Goal: Task Accomplishment & Management: Complete application form

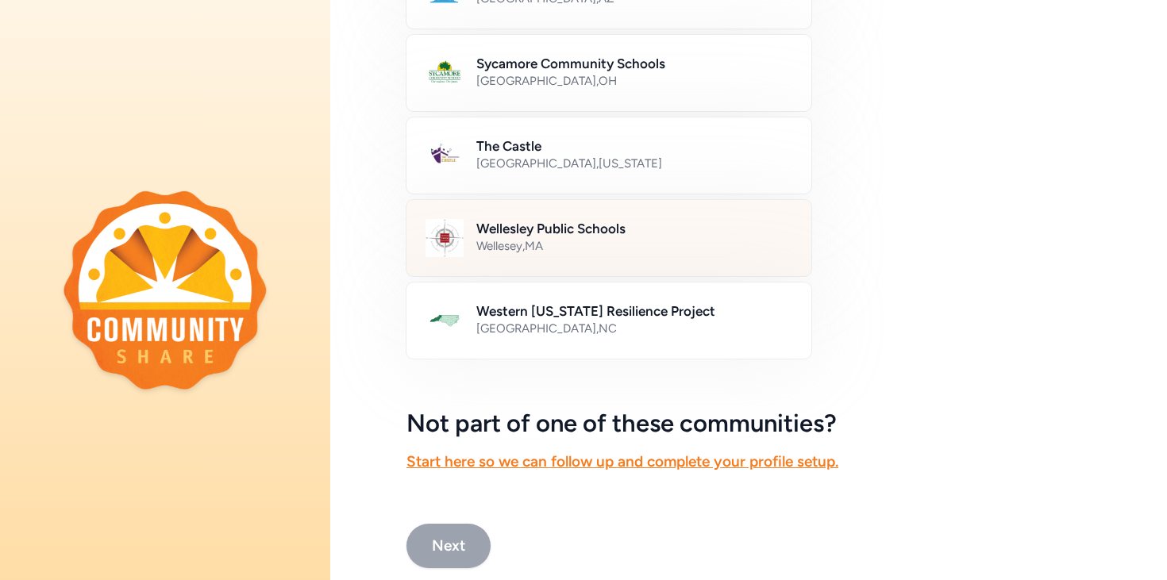
scroll to position [904, 0]
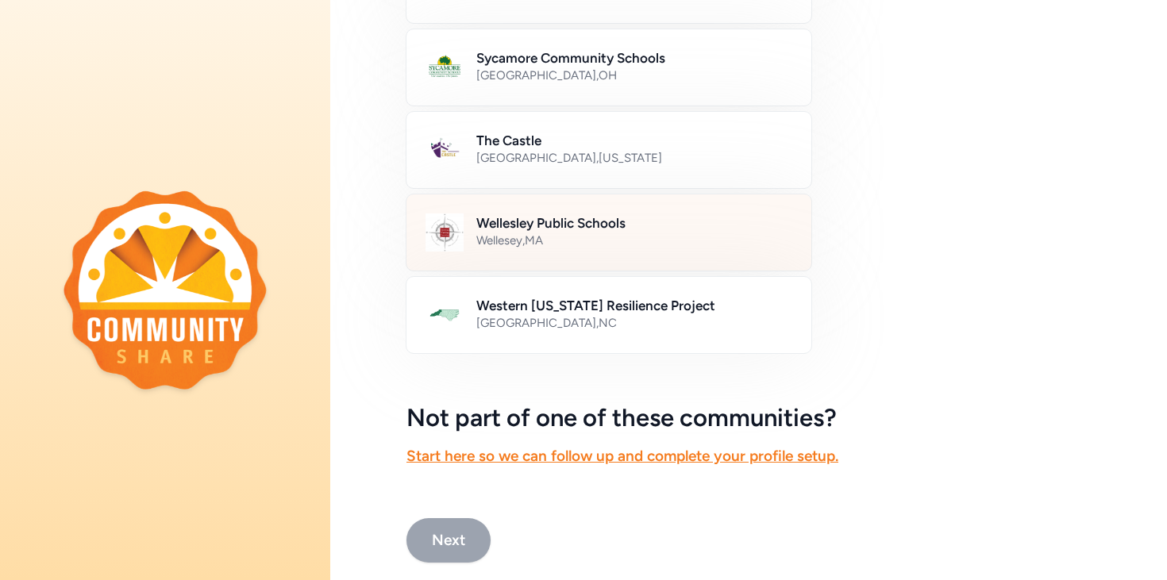
click at [571, 230] on h2 "Wellesley Public Schools" at bounding box center [634, 223] width 316 height 19
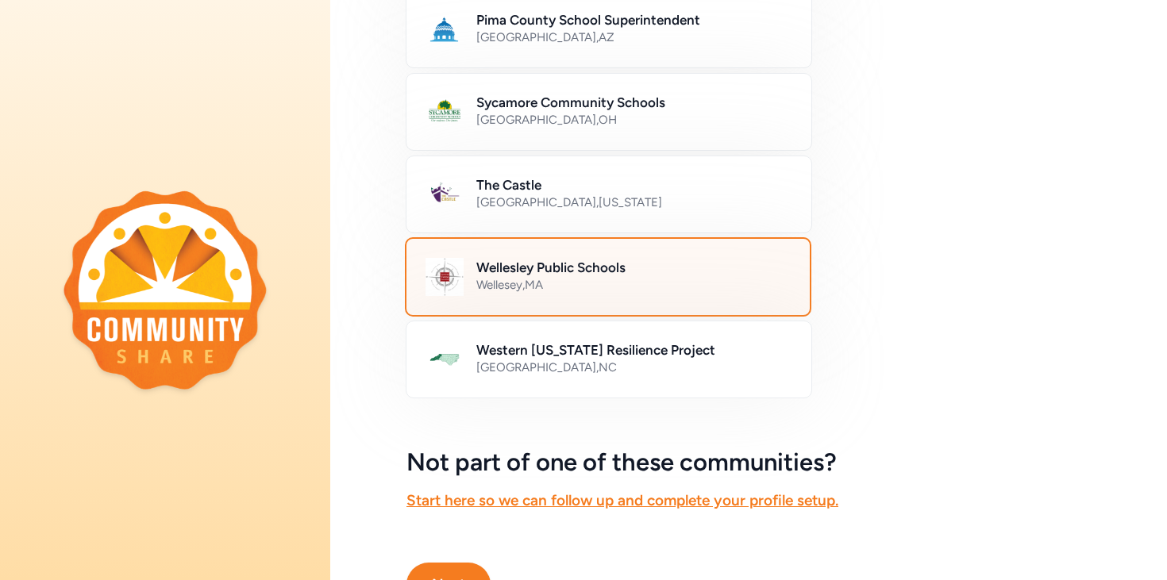
scroll to position [938, 0]
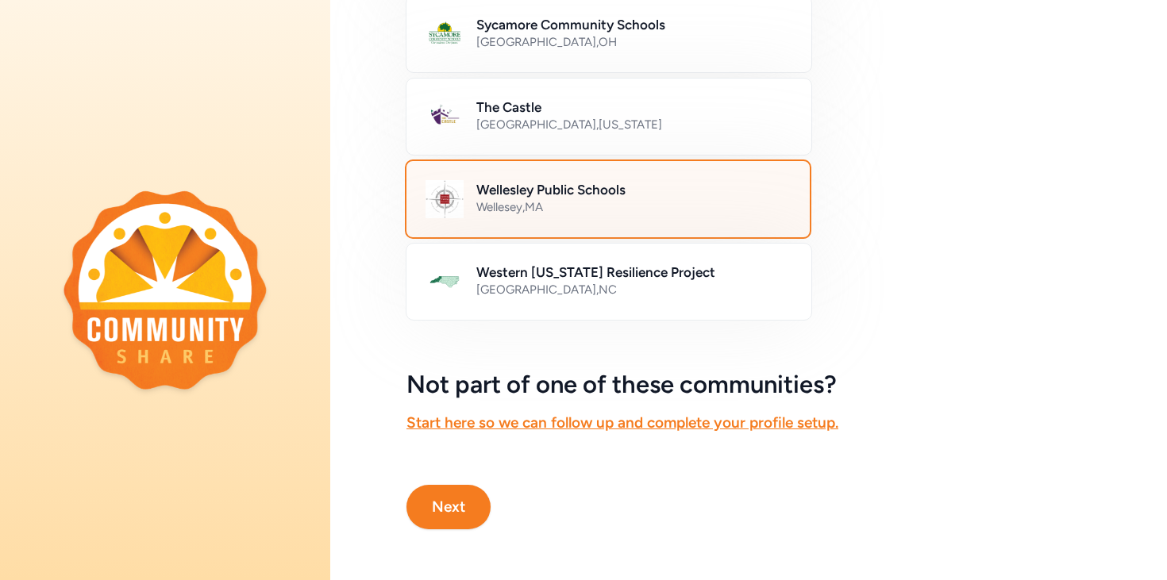
click at [445, 517] on button "Next" at bounding box center [448, 507] width 84 height 44
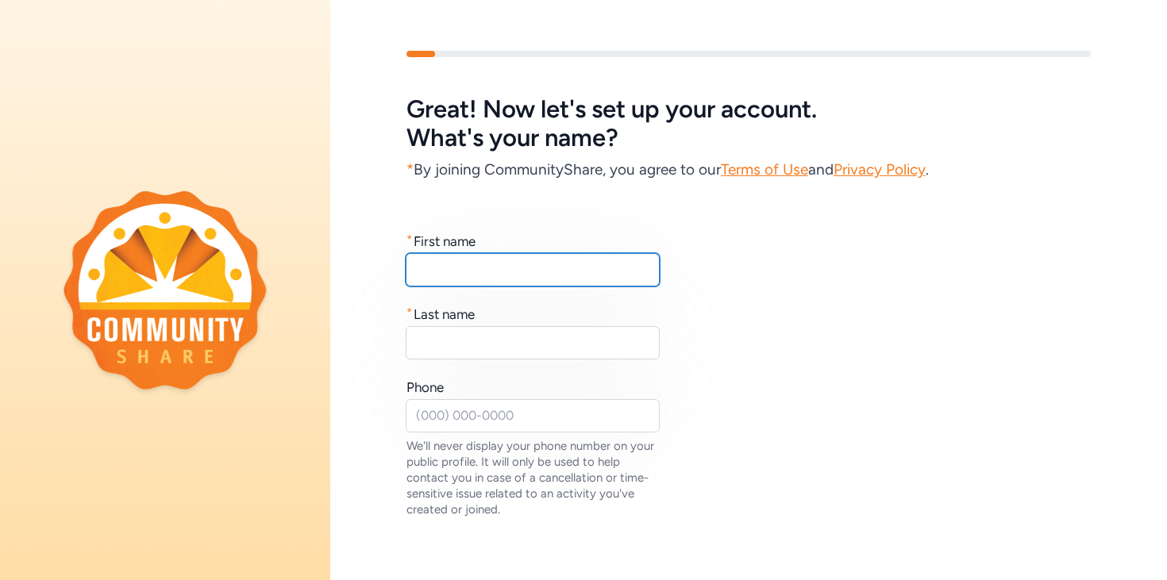
click at [551, 284] on input "text" at bounding box center [533, 269] width 254 height 33
type input "Jackie"
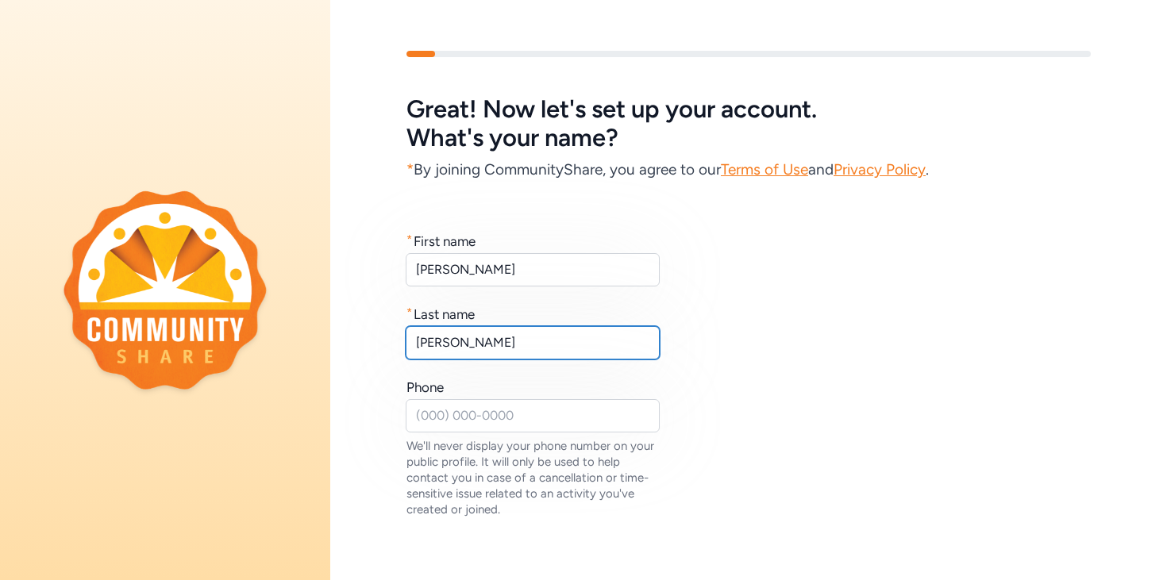
scroll to position [121, 0]
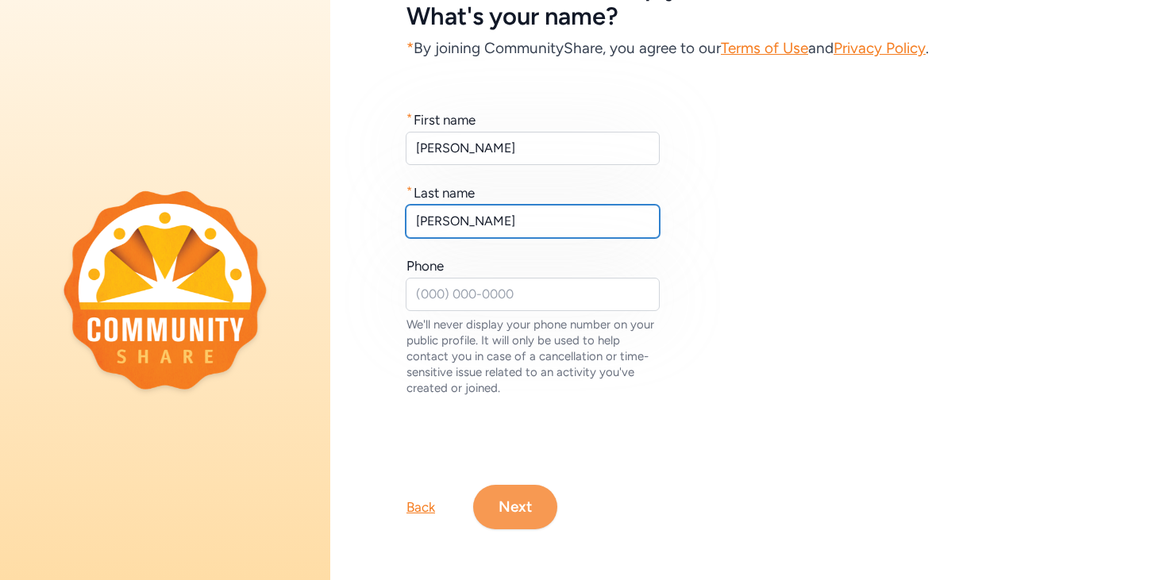
type input "Hoglund"
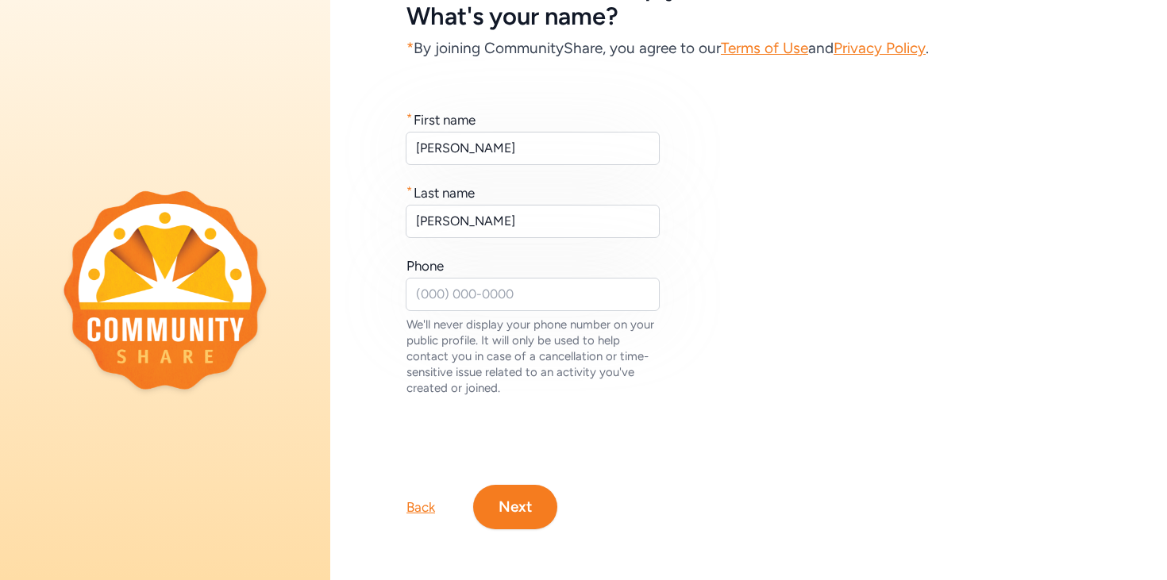
click at [519, 502] on button "Next" at bounding box center [515, 507] width 84 height 44
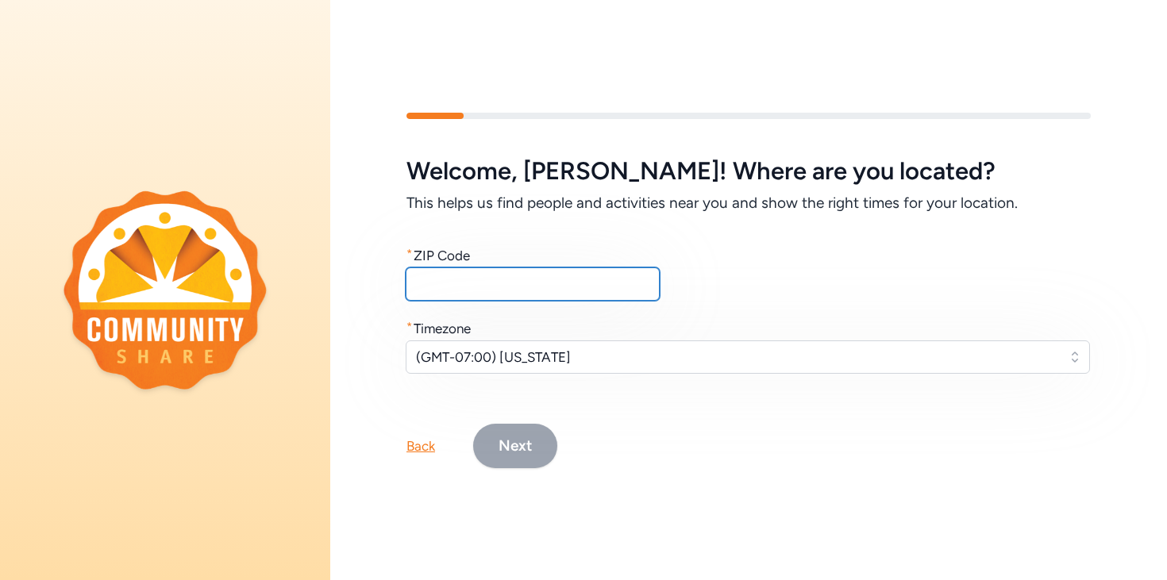
click at [472, 292] on input "text" at bounding box center [533, 284] width 254 height 33
type input "02481"
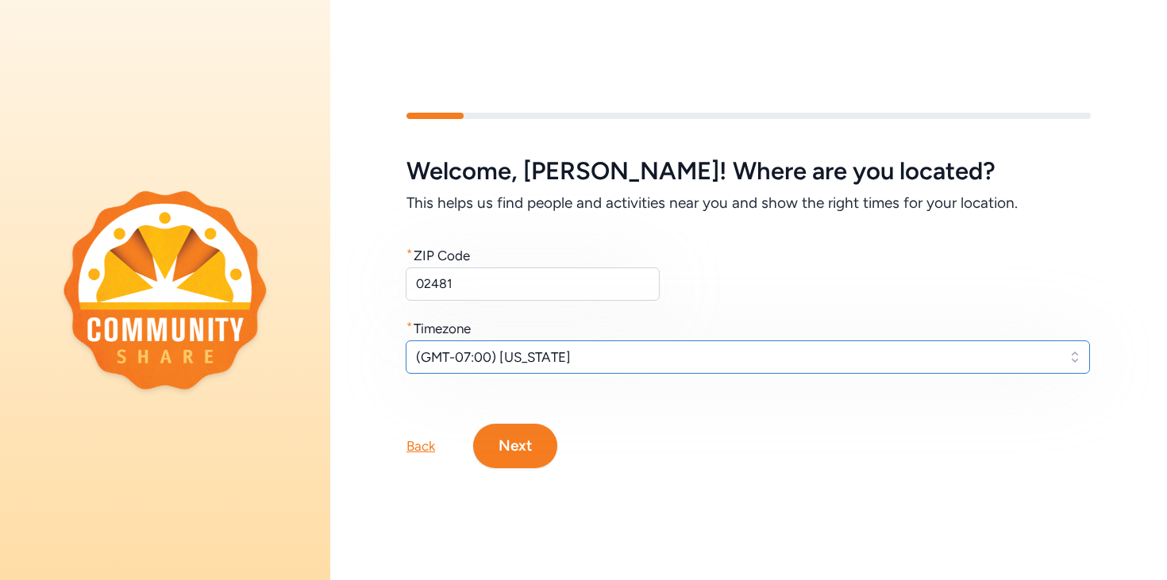
click at [471, 363] on span "(GMT-07:00) Arizona" at bounding box center [736, 357] width 641 height 19
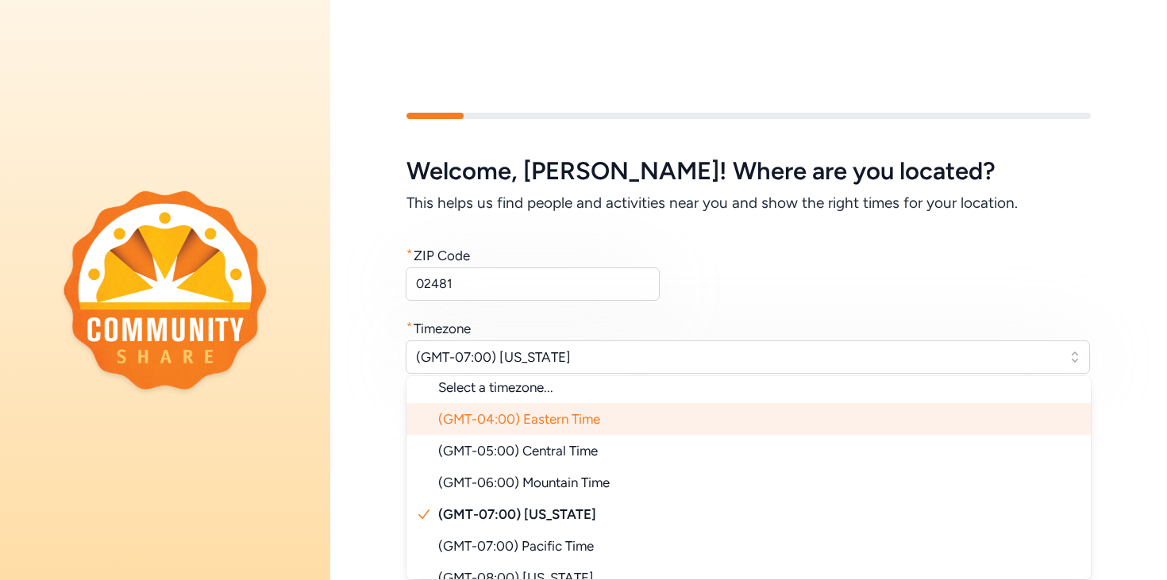
scroll to position [10, 0]
click at [504, 421] on span "(GMT-04:00) Eastern Time" at bounding box center [519, 418] width 162 height 16
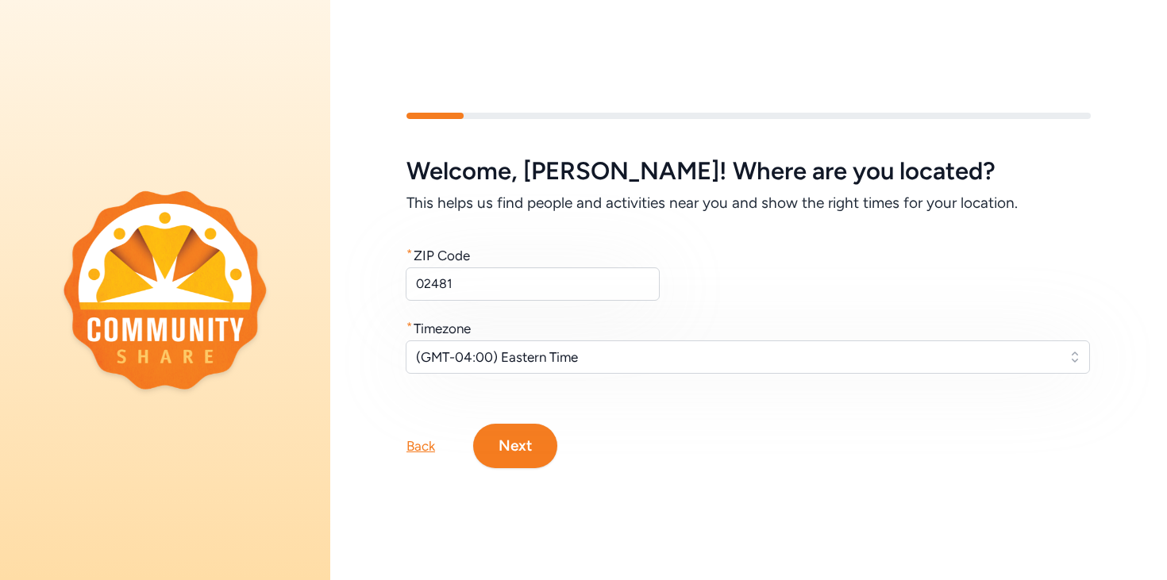
click at [526, 448] on button "Next" at bounding box center [515, 446] width 84 height 44
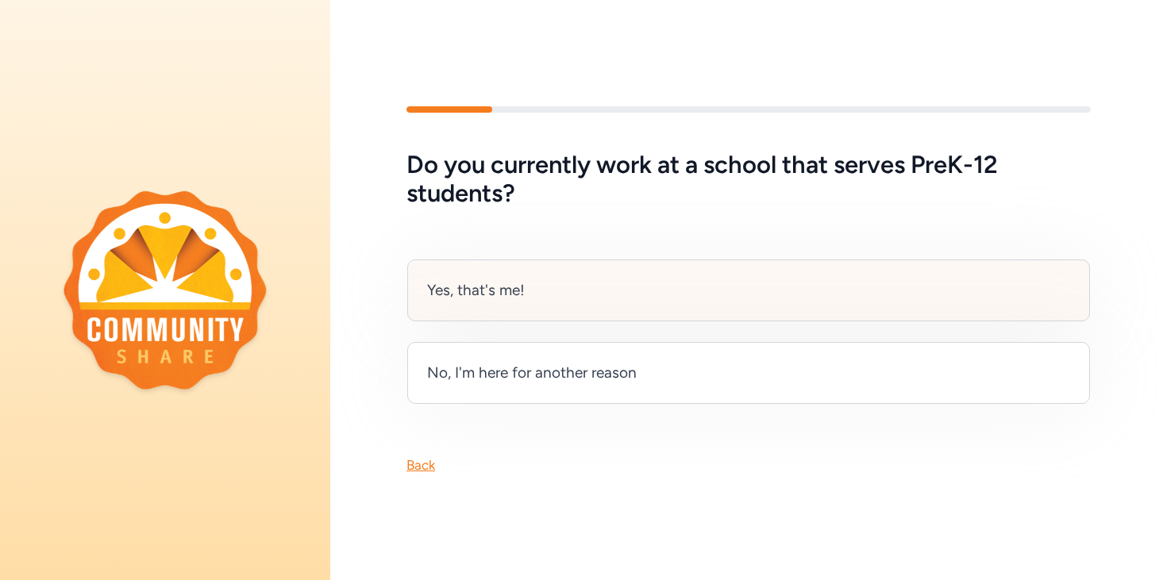
click at [528, 295] on div "Yes, that's me!" at bounding box center [748, 291] width 683 height 62
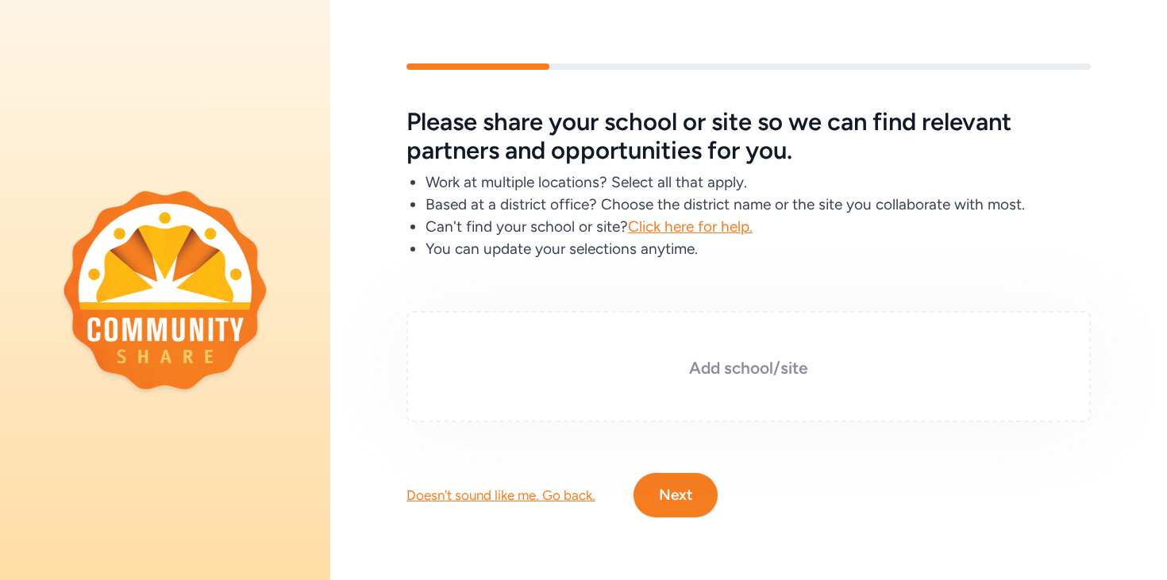
click at [743, 372] on h3 "Add school/site" at bounding box center [748, 368] width 605 height 22
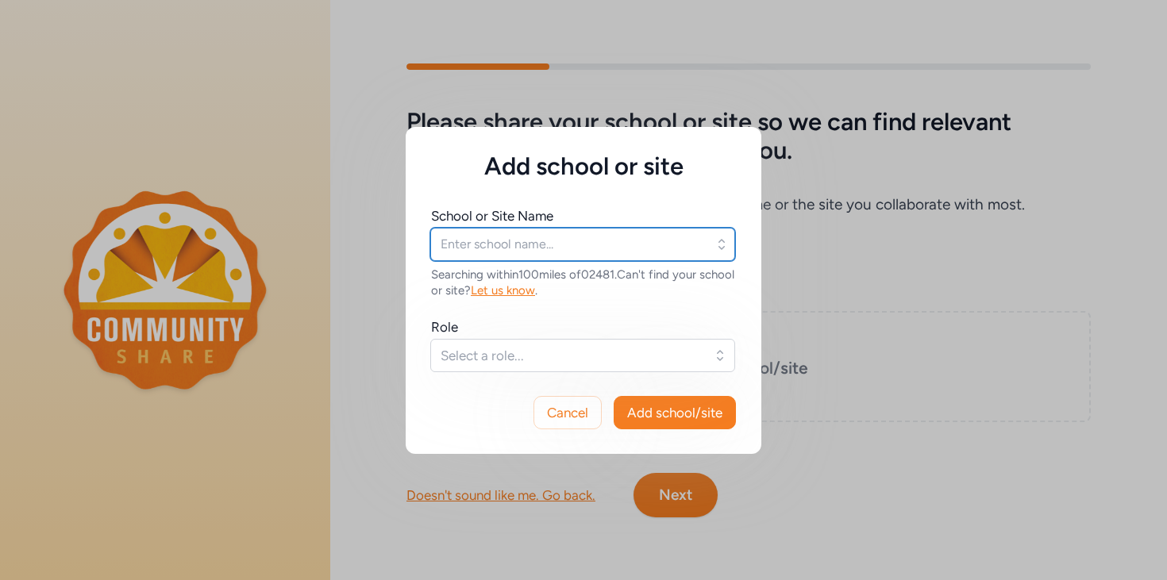
click at [520, 248] on input "text" at bounding box center [582, 244] width 305 height 33
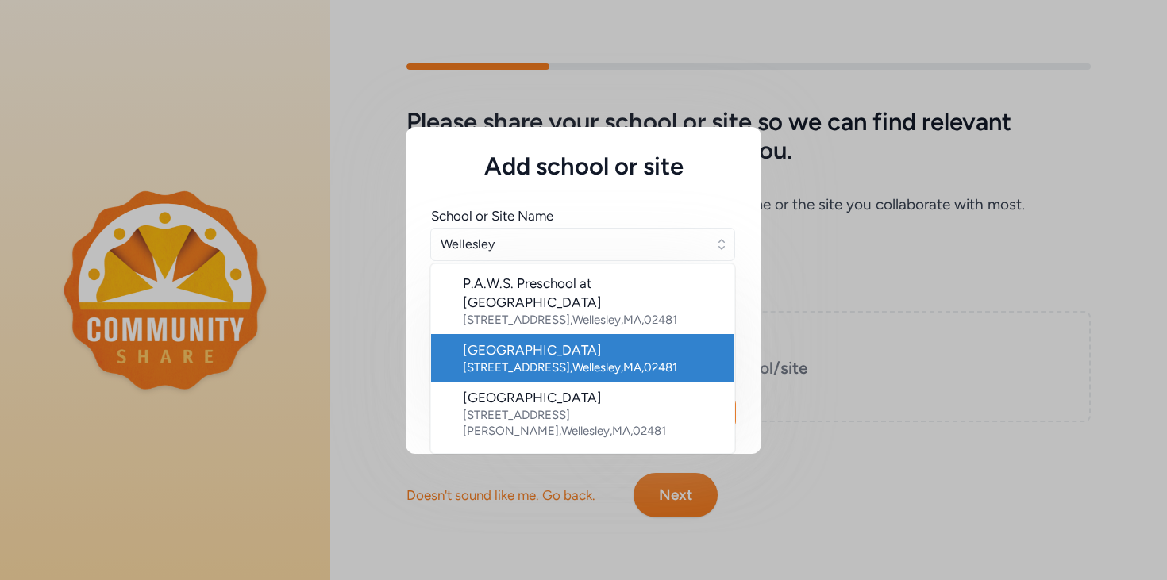
click at [529, 360] on div "50 Rice Street , Wellesley , MA , 02481" at bounding box center [592, 368] width 259 height 16
type input "Wellesley High School"
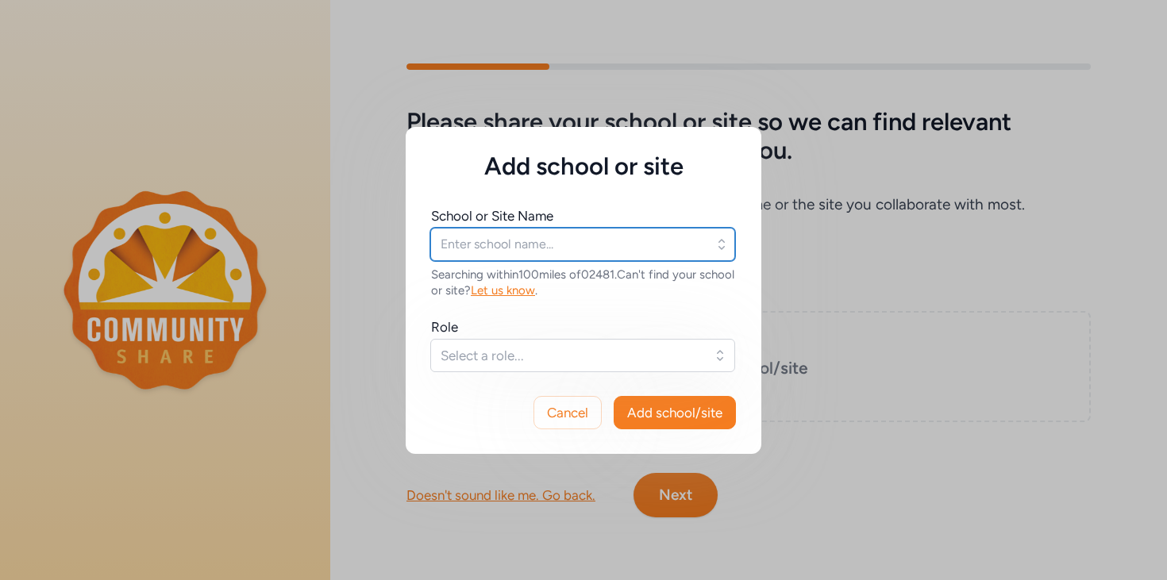
type input "Wellesley High School"
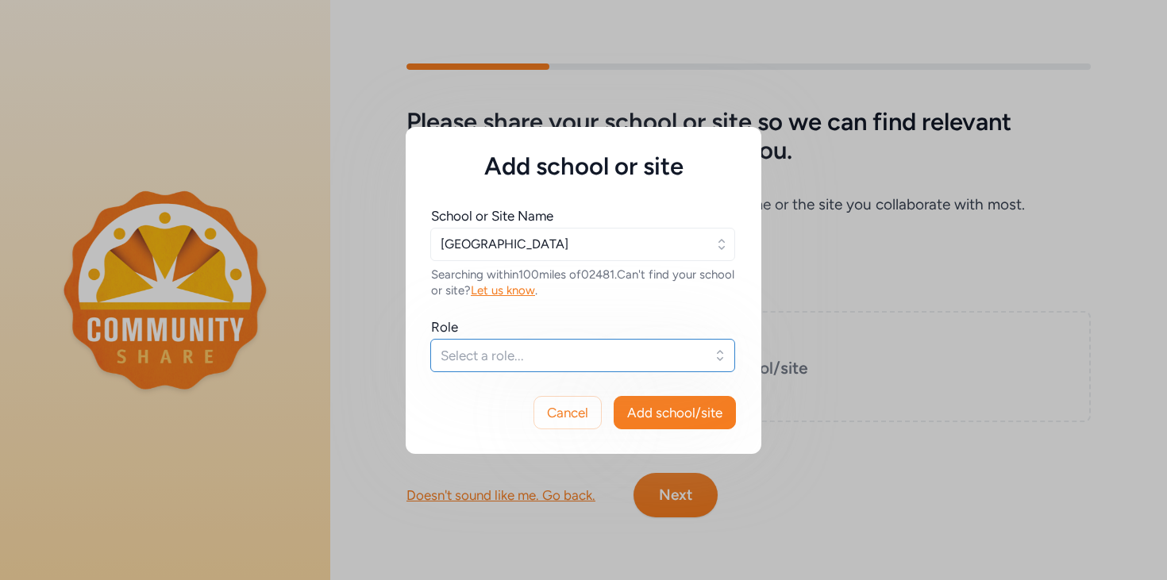
click at [491, 357] on span "Select a role..." at bounding box center [572, 355] width 262 height 19
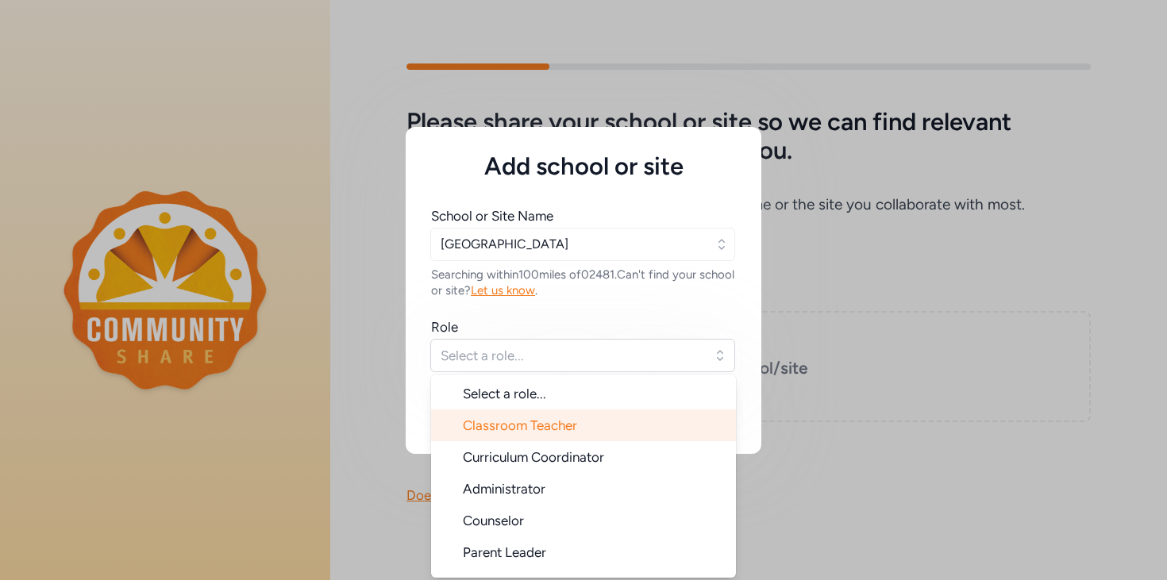
scroll to position [25, 0]
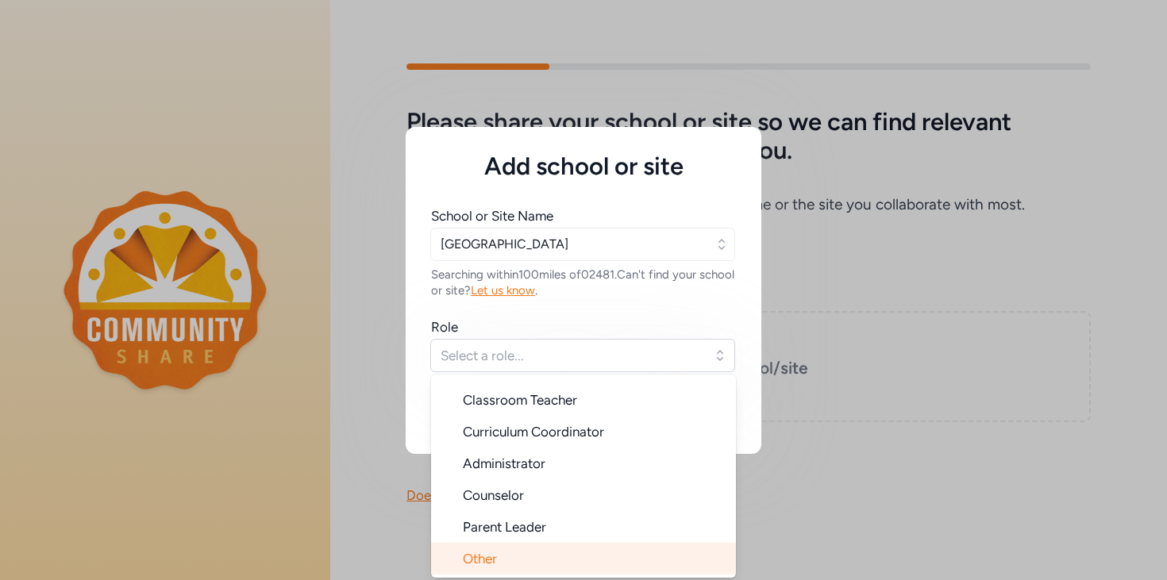
click at [522, 557] on li "Other" at bounding box center [583, 559] width 305 height 32
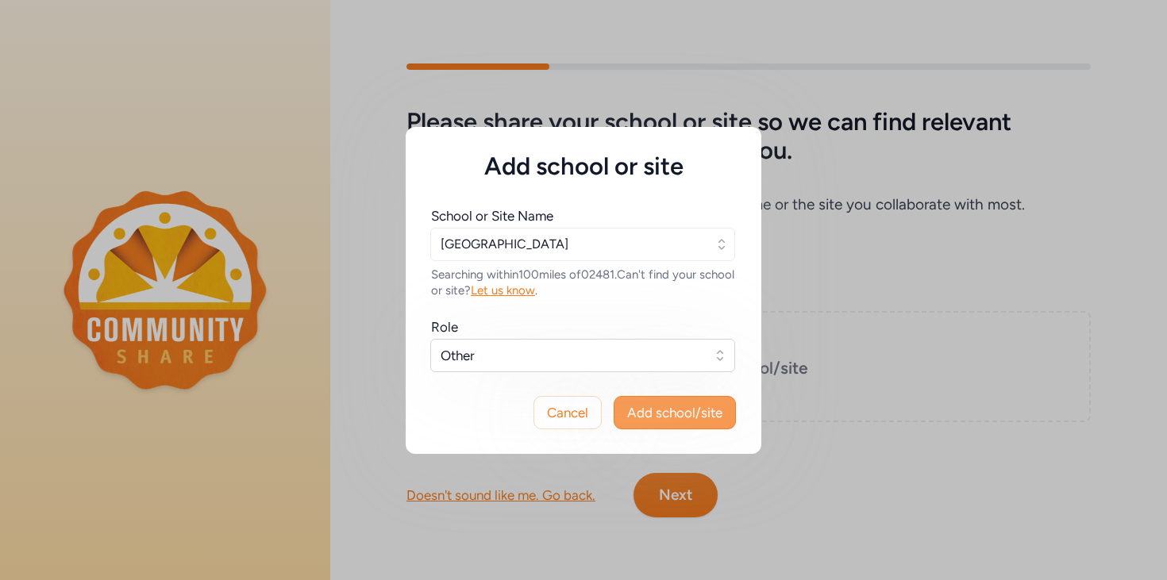
click at [667, 412] on span "Add school/site" at bounding box center [674, 412] width 95 height 19
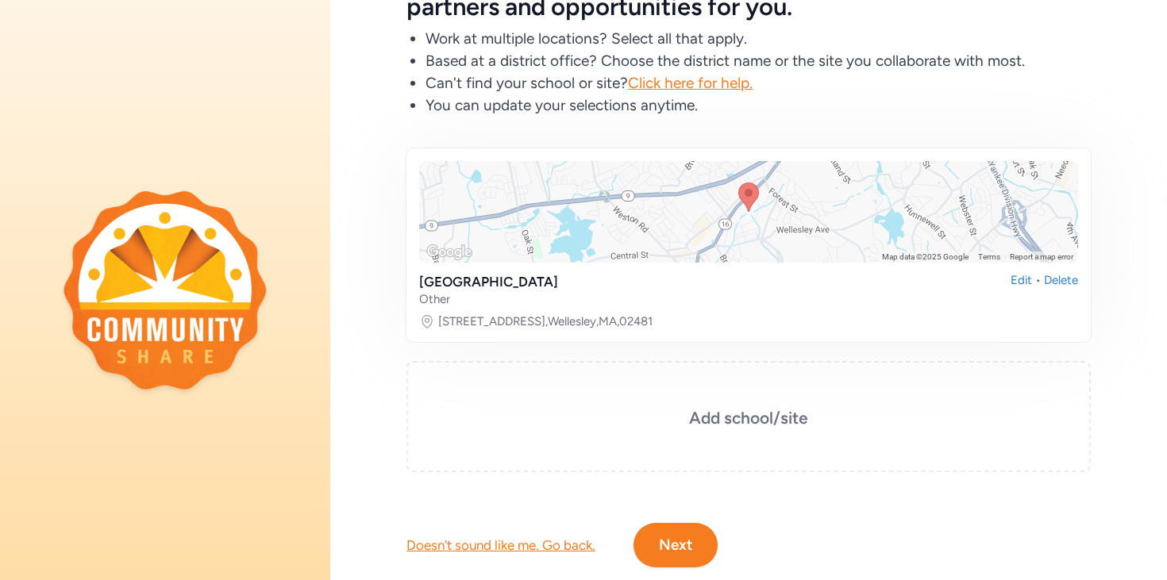
scroll to position [169, 0]
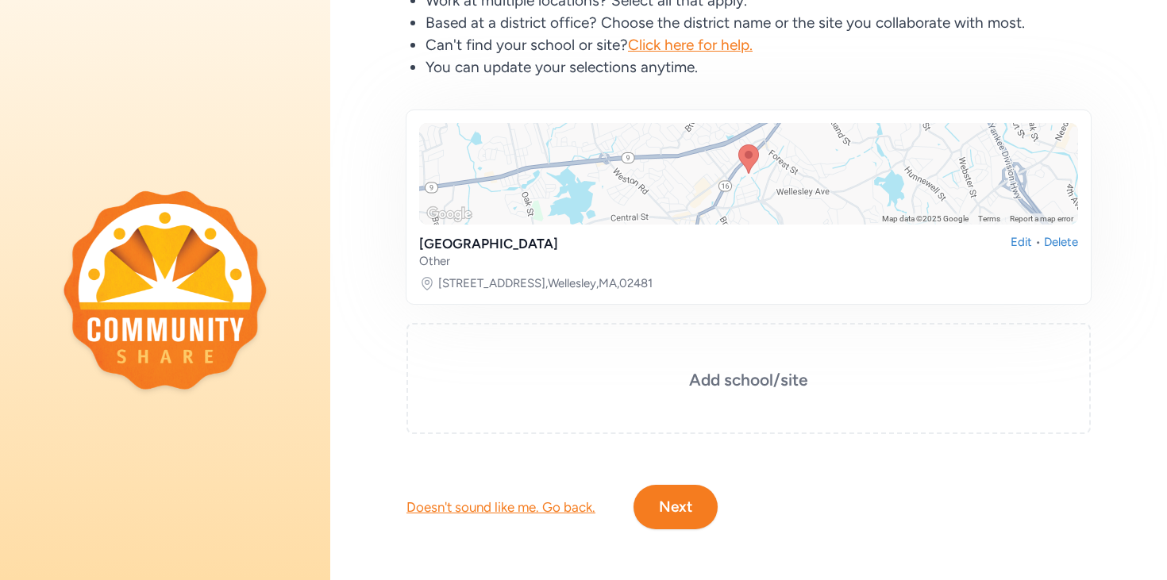
click at [675, 507] on button "Next" at bounding box center [676, 507] width 84 height 44
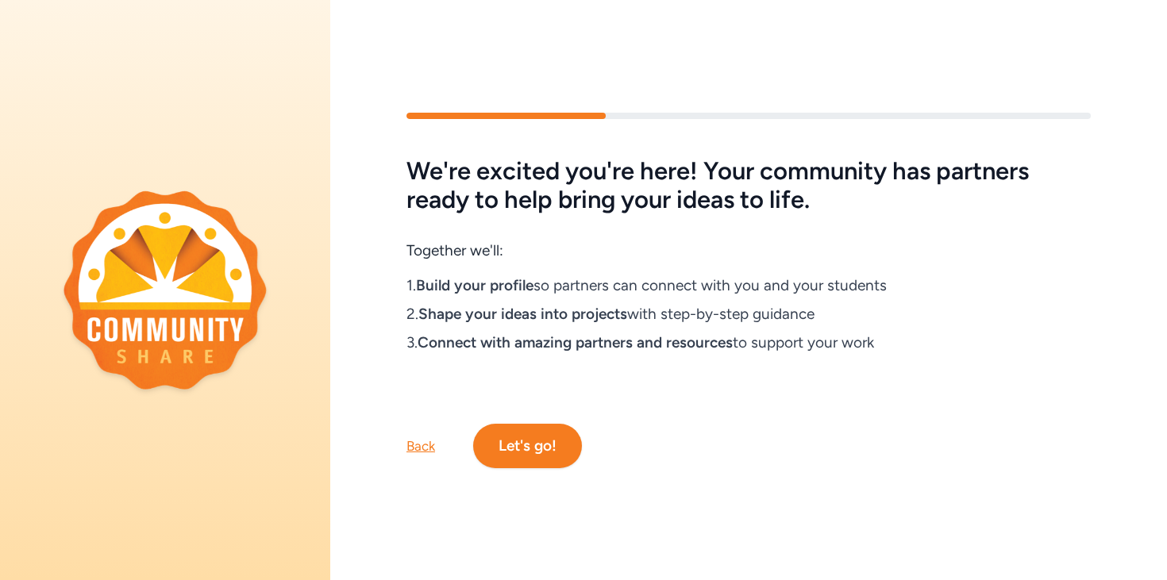
click at [533, 448] on button "Let's go!" at bounding box center [527, 446] width 109 height 44
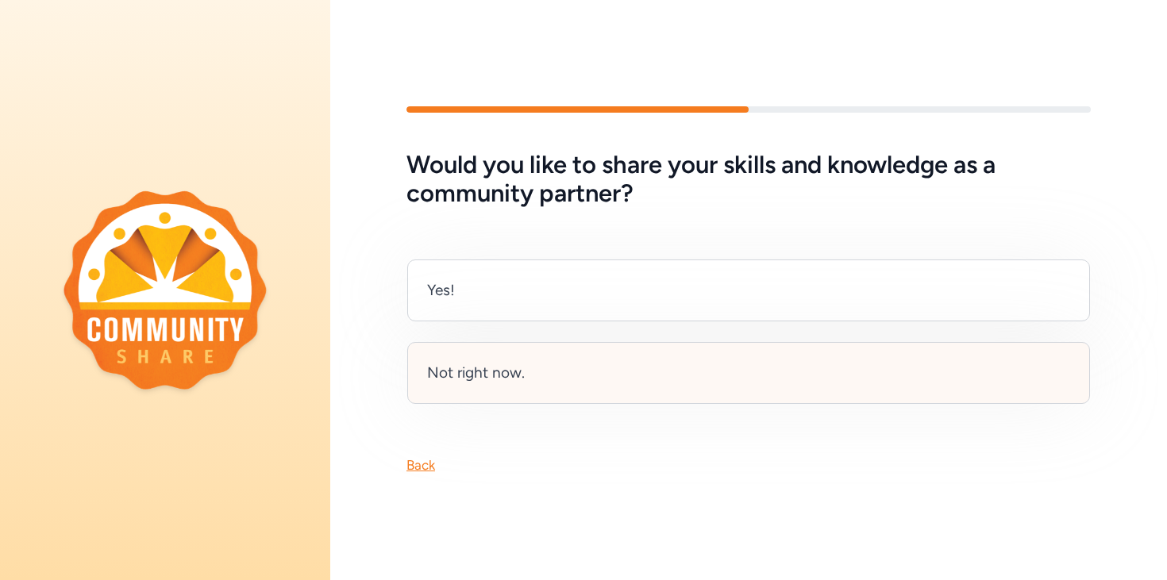
click at [522, 390] on div "Not right now." at bounding box center [748, 373] width 683 height 62
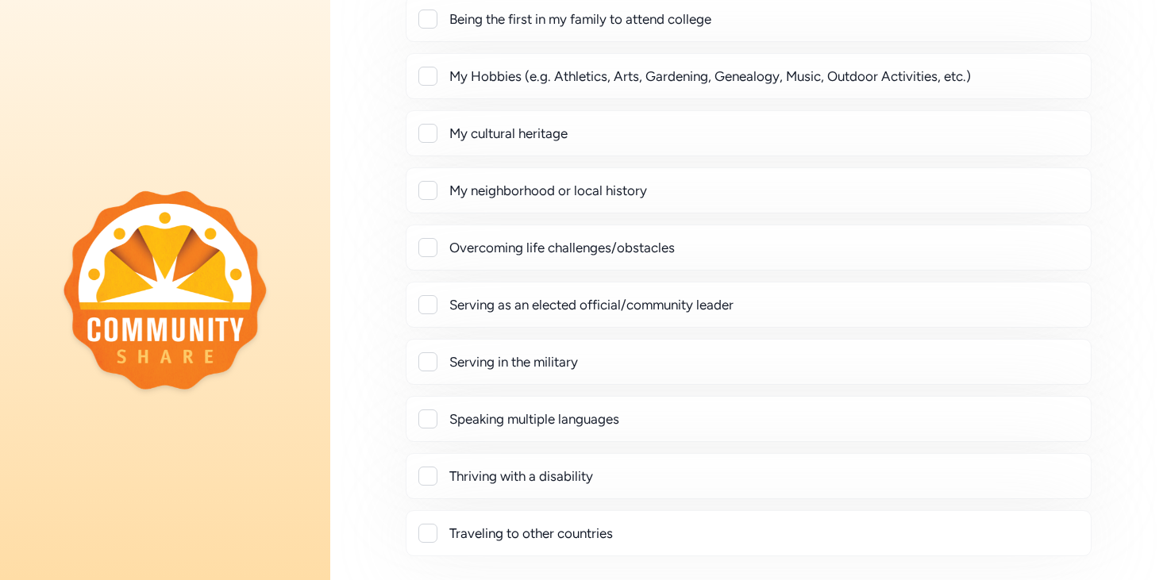
scroll to position [174, 0]
click at [430, 126] on div at bounding box center [427, 134] width 19 height 19
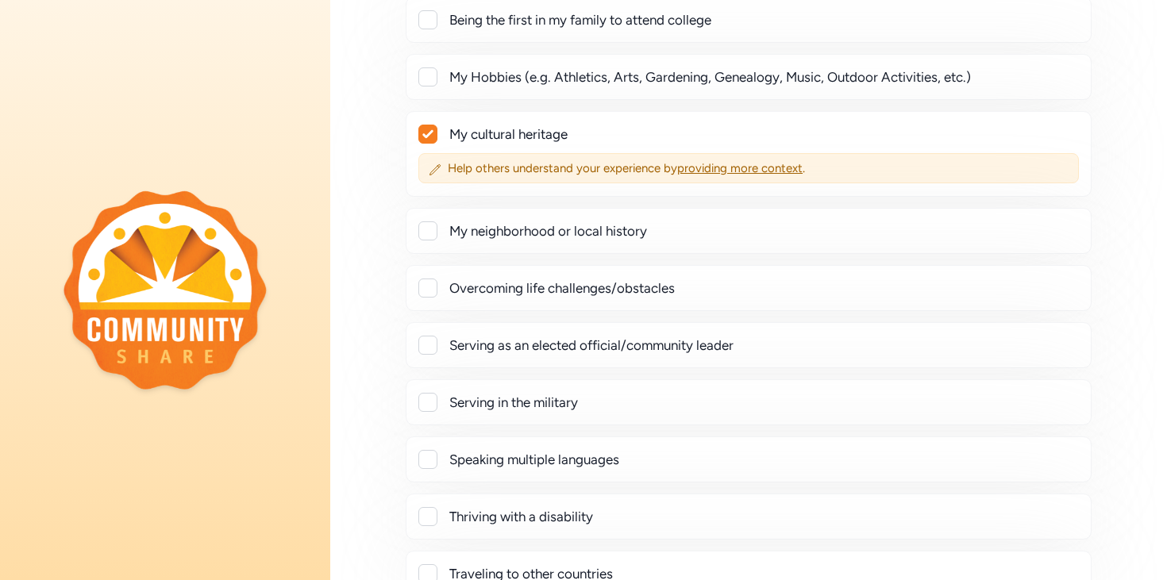
click at [431, 140] on div at bounding box center [427, 133] width 17 height 17
checkbox input "false"
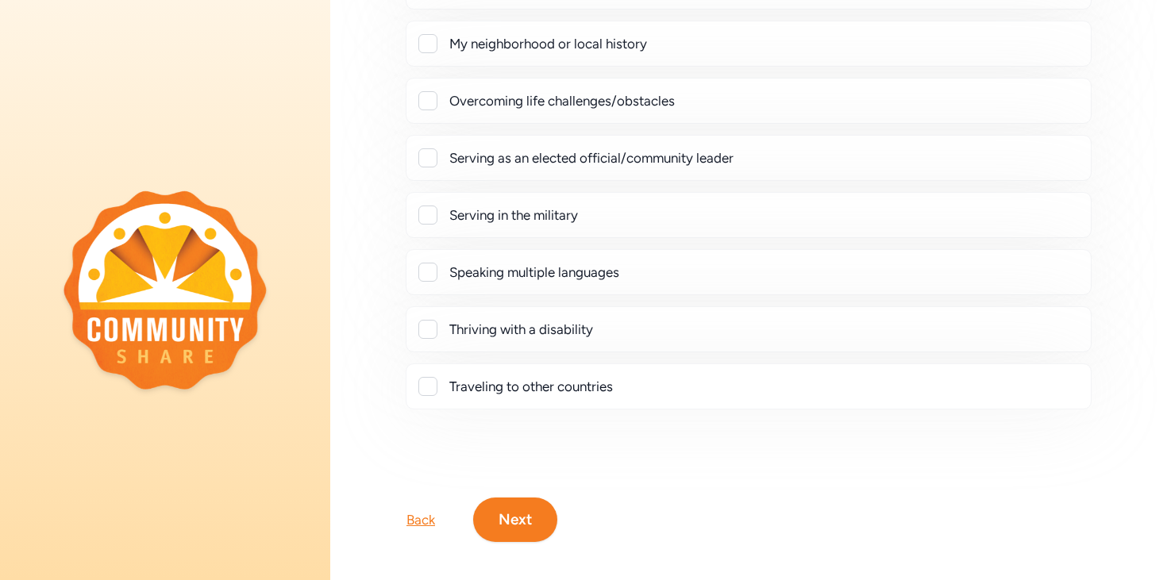
scroll to position [332, 0]
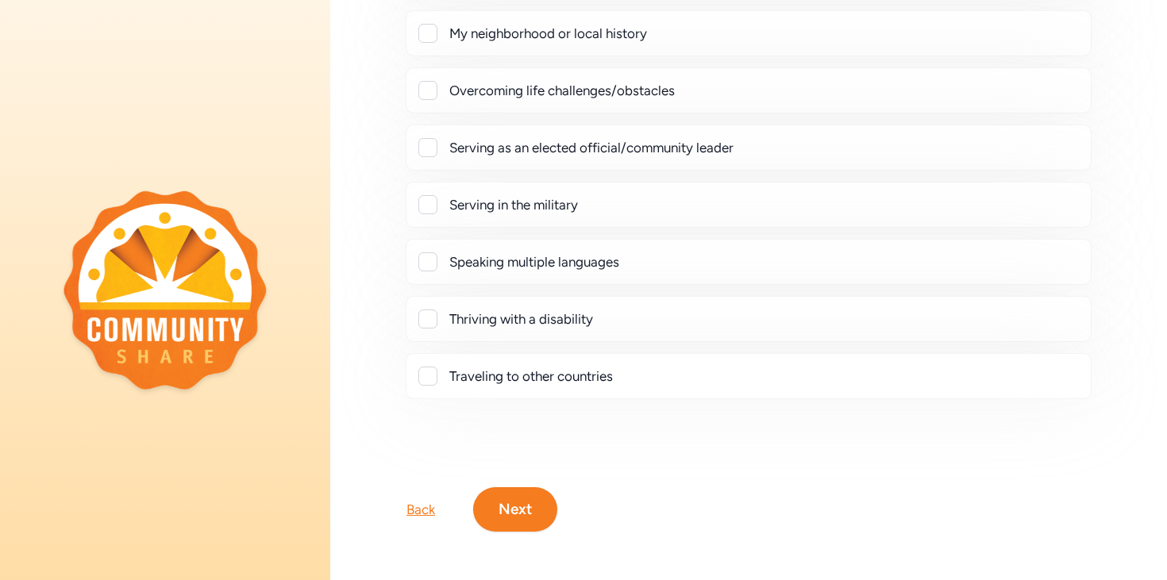
click at [522, 530] on button "Next" at bounding box center [515, 509] width 84 height 44
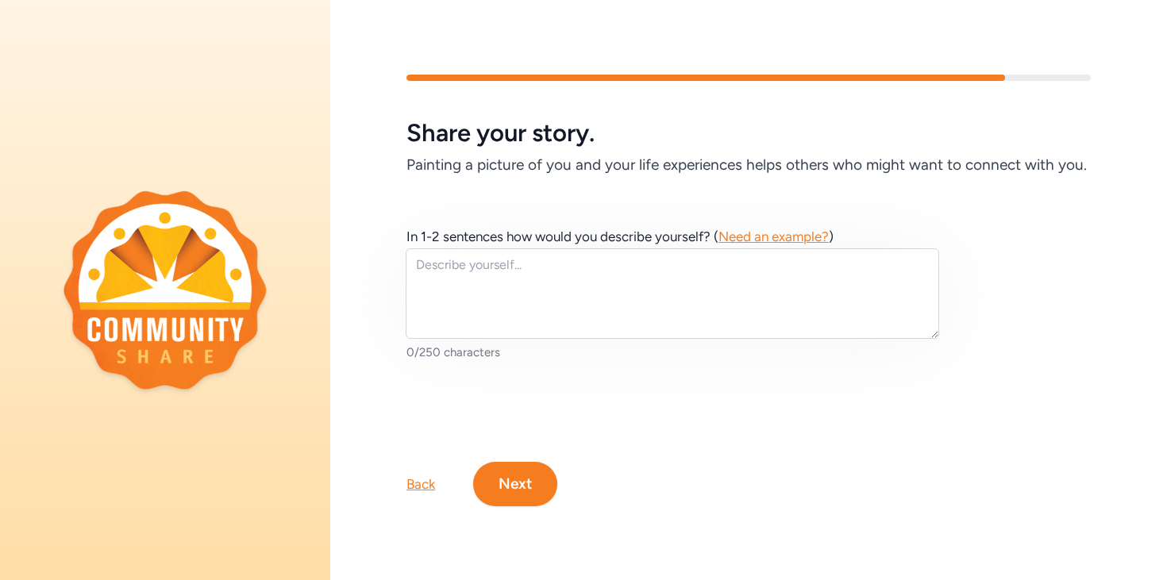
click at [527, 487] on button "Next" at bounding box center [515, 484] width 84 height 44
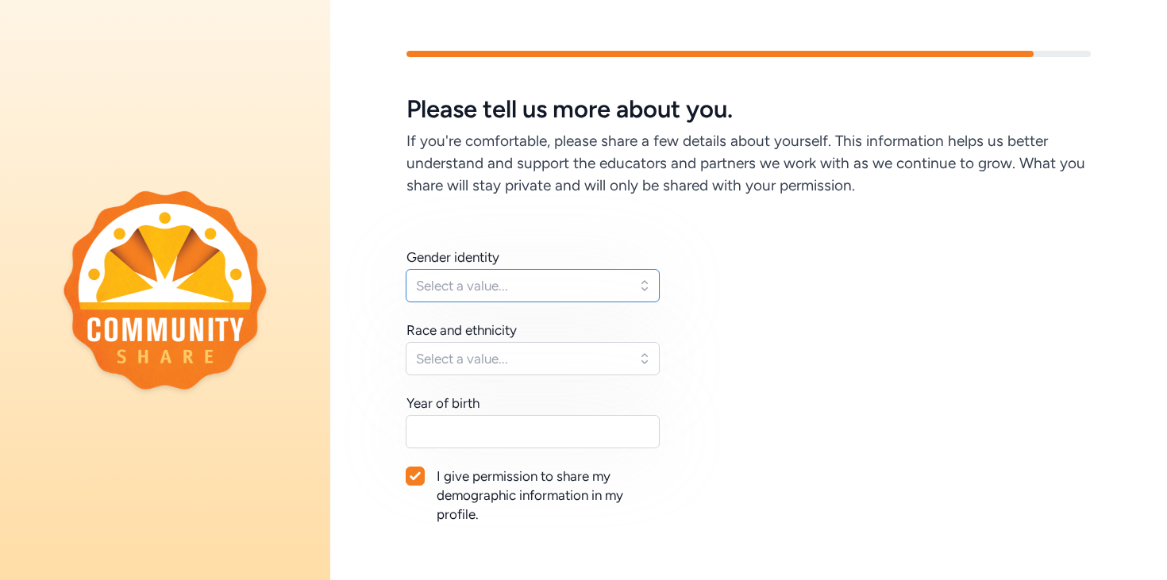
click at [472, 279] on span "Select a value..." at bounding box center [521, 285] width 211 height 19
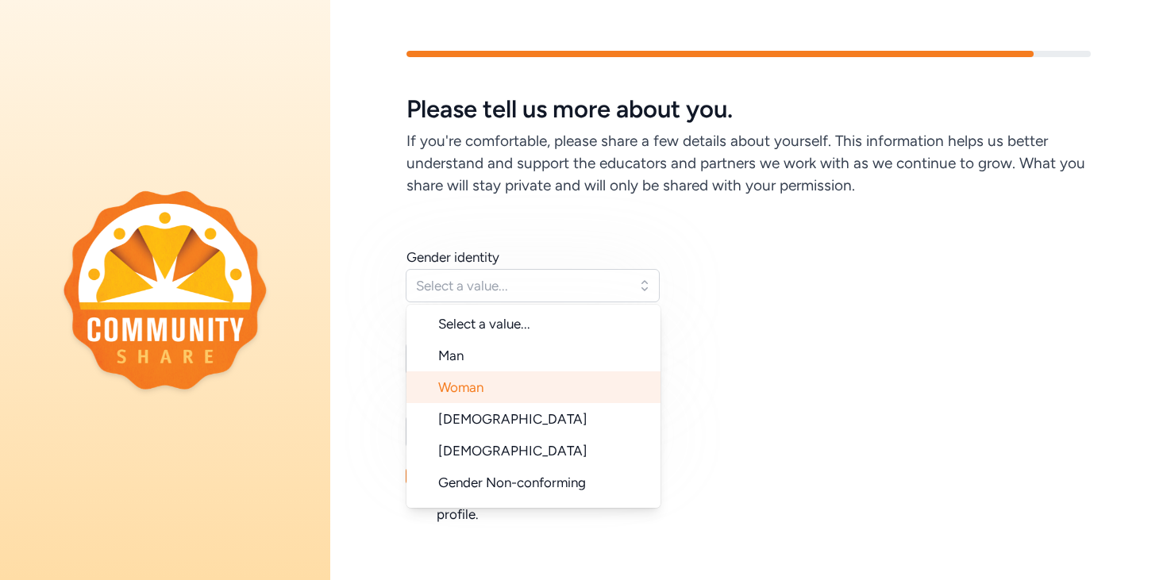
click at [475, 396] on li "Woman" at bounding box center [533, 388] width 254 height 32
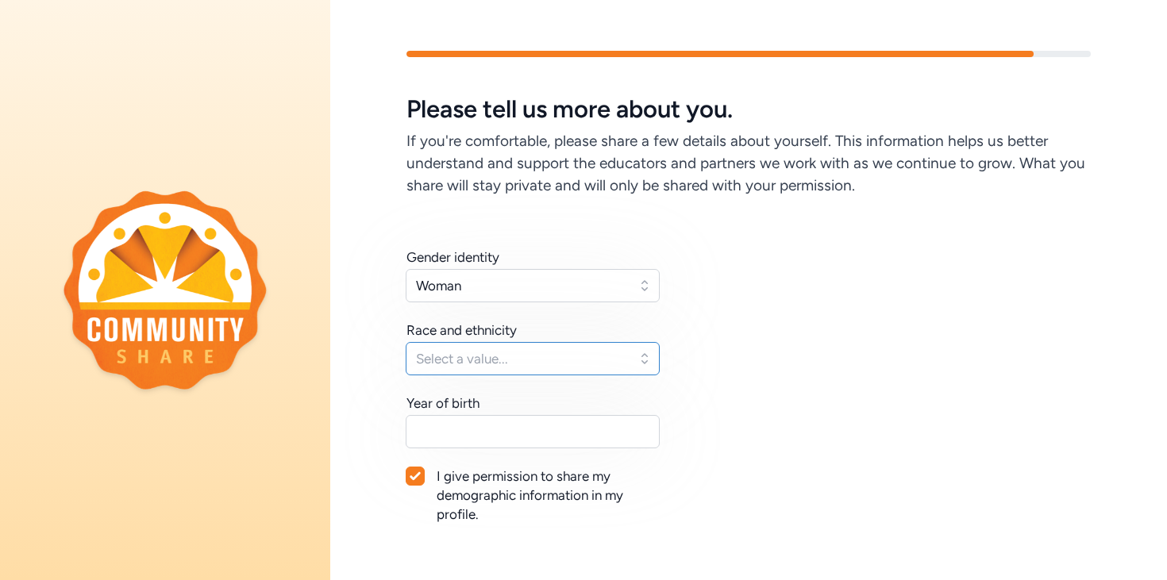
click at [483, 359] on span "Select a value..." at bounding box center [521, 358] width 211 height 19
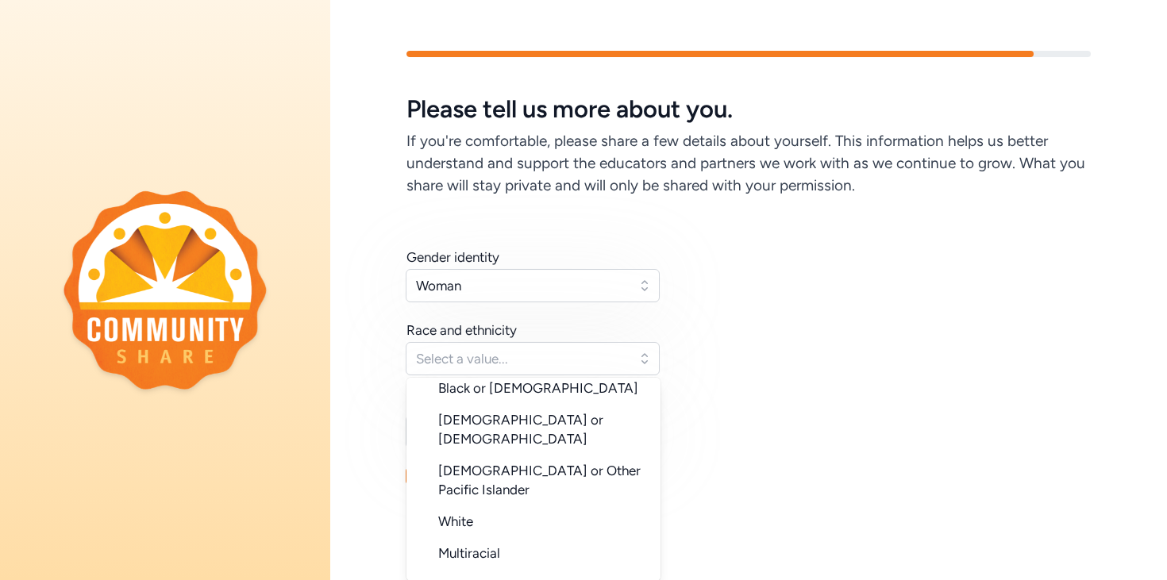
scroll to position [159, 0]
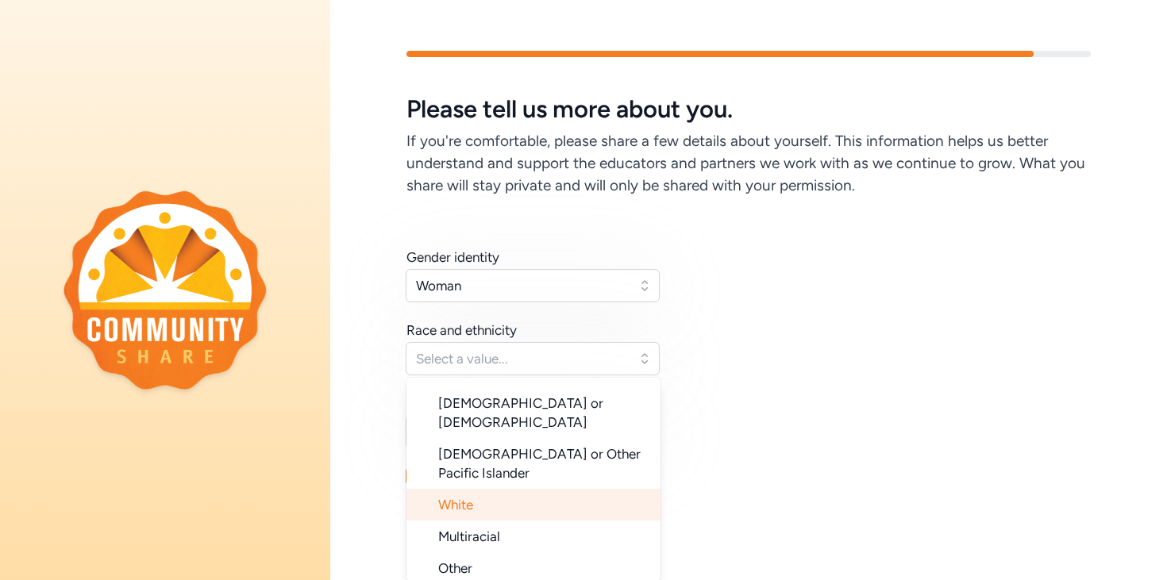
click at [464, 497] on span "White" at bounding box center [455, 505] width 35 height 16
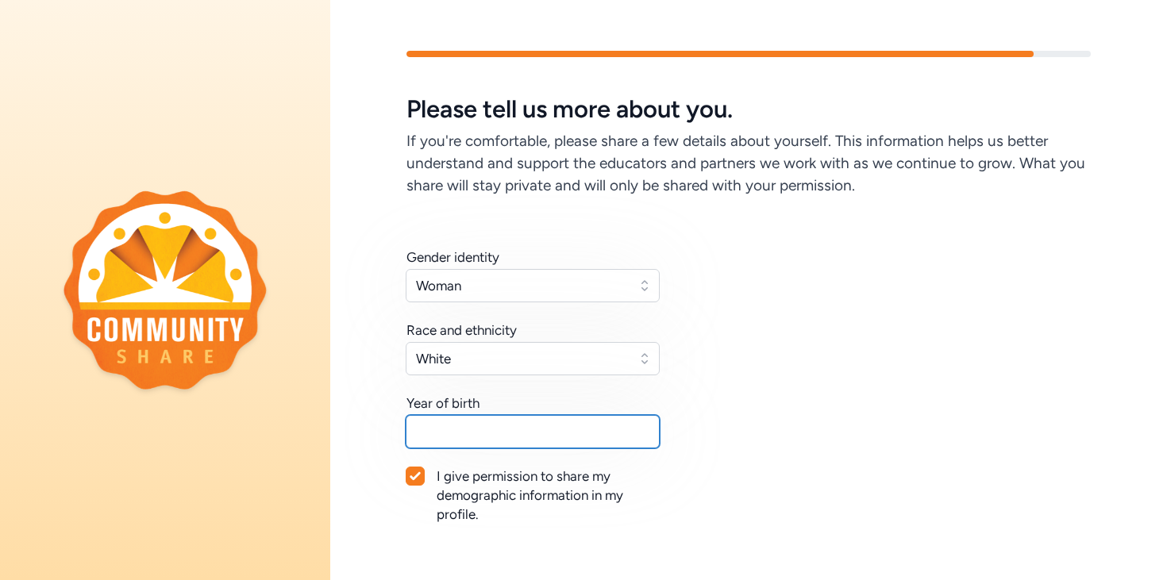
click at [495, 428] on input "text" at bounding box center [533, 431] width 254 height 33
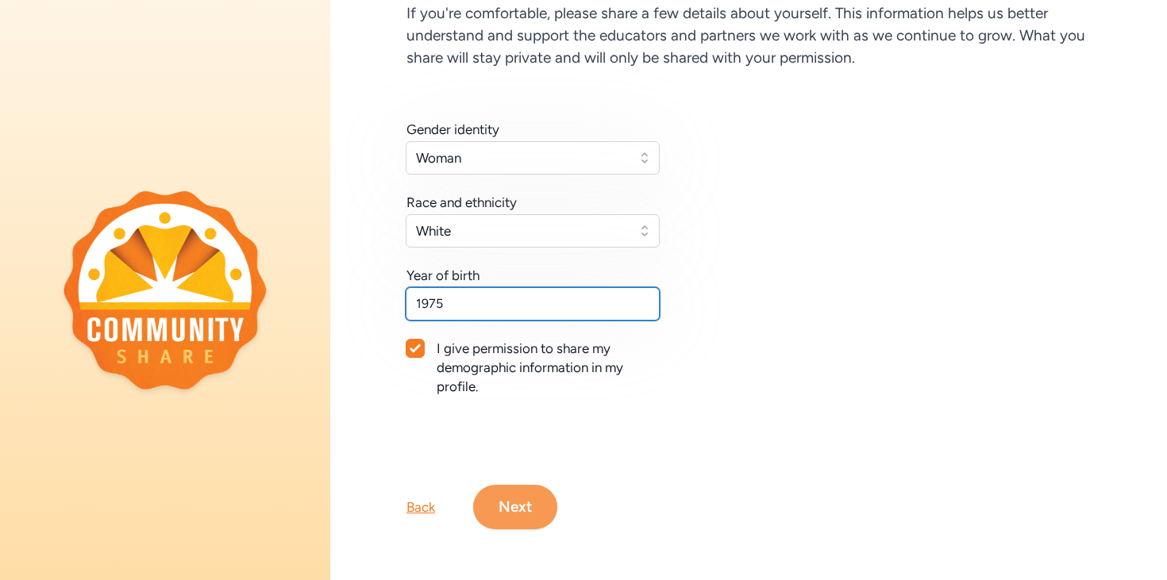
type input "1975"
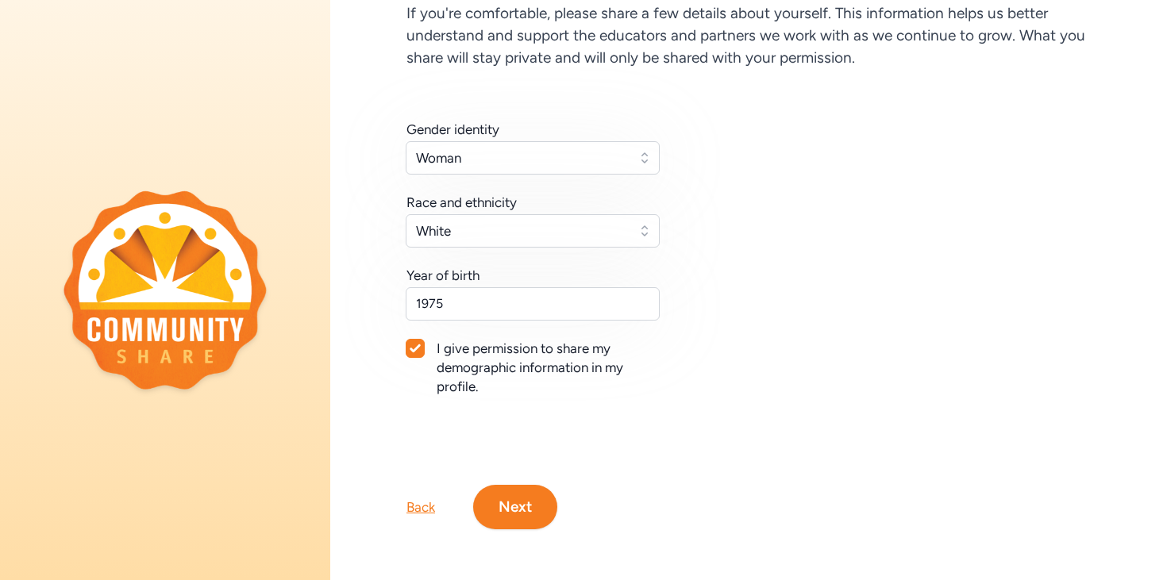
click at [525, 509] on button "Next" at bounding box center [515, 507] width 84 height 44
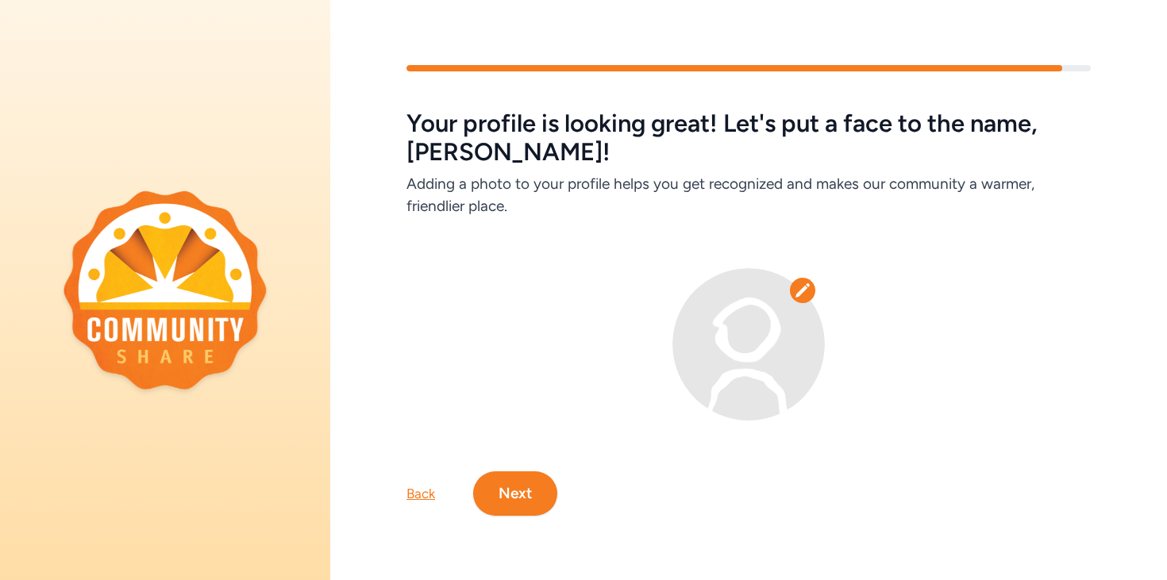
click at [803, 292] on icon at bounding box center [803, 291] width 16 height 16
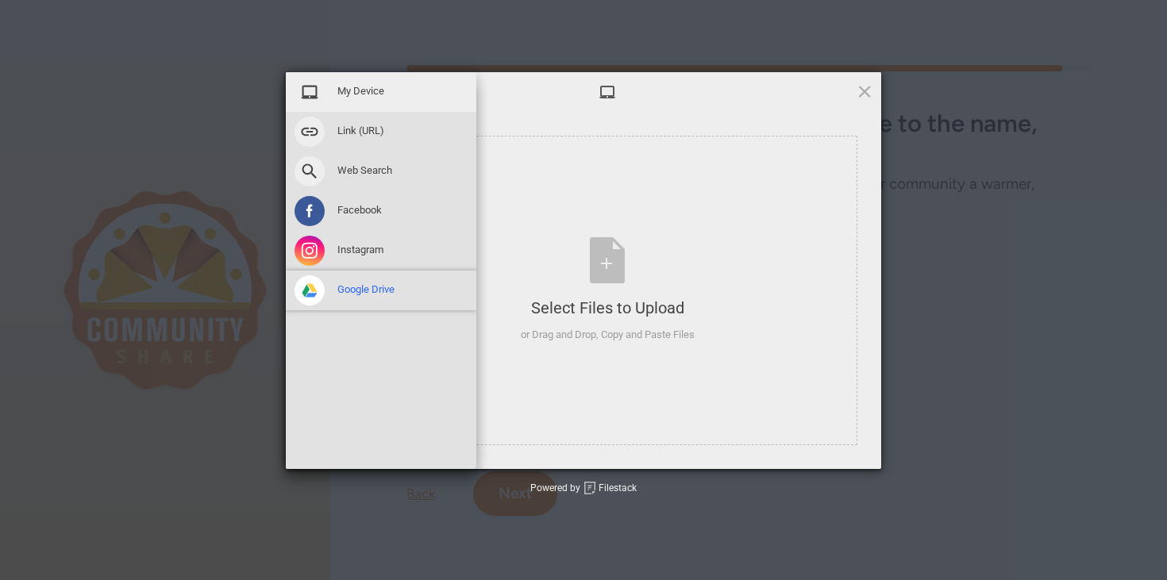
click at [304, 293] on span at bounding box center [310, 290] width 30 height 30
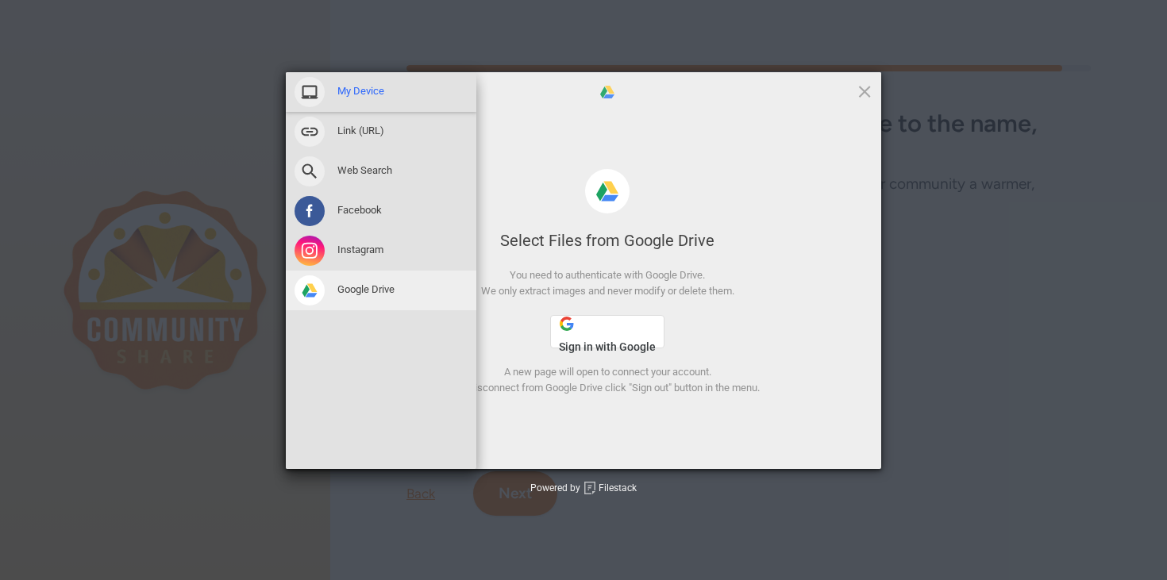
click at [350, 88] on span "My Device" at bounding box center [360, 91] width 47 height 14
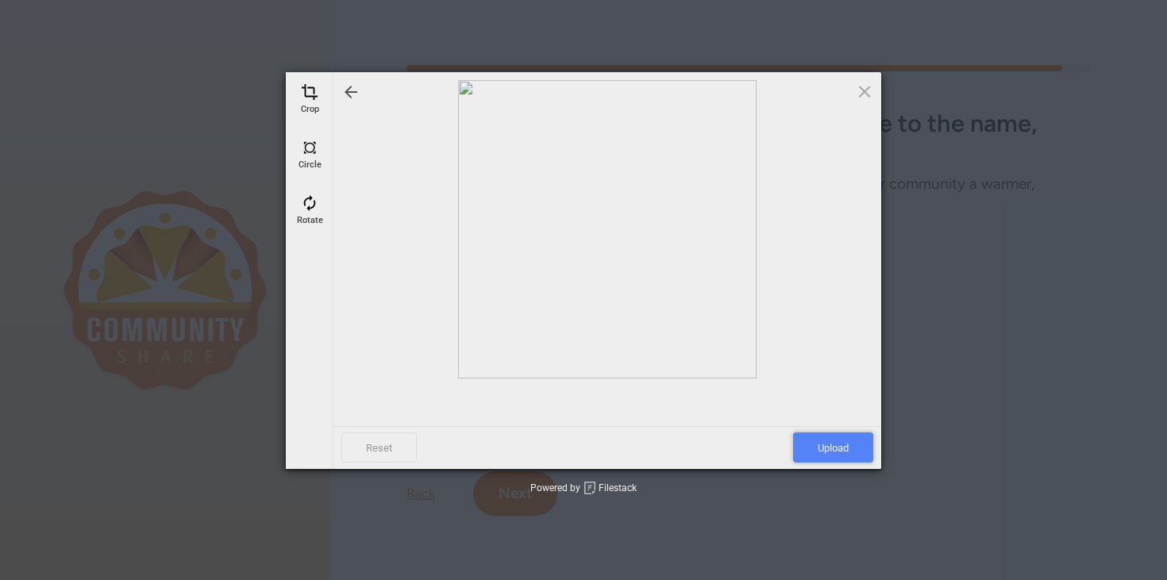
click at [828, 453] on span "Upload" at bounding box center [833, 448] width 80 height 30
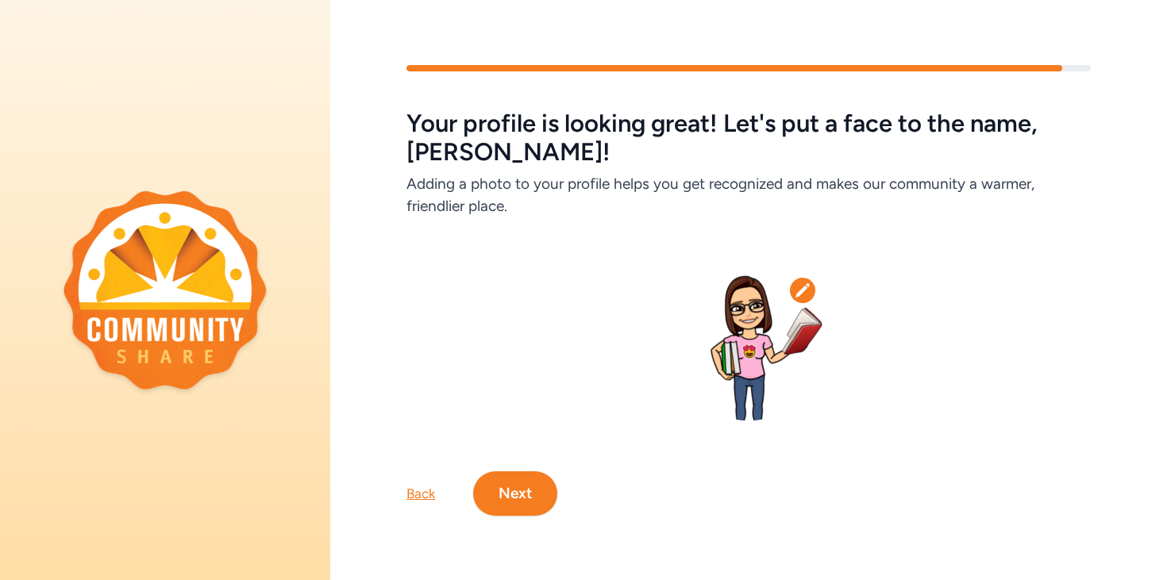
click at [514, 511] on button "Next" at bounding box center [515, 494] width 84 height 44
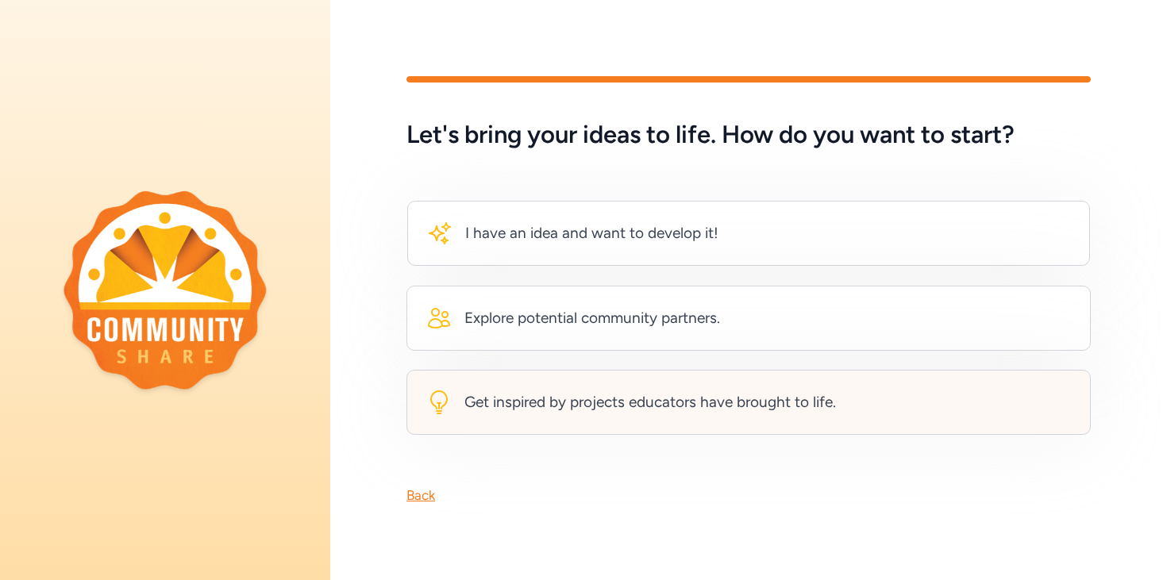
click at [621, 400] on div "Get inspired by projects educators have brought to life." at bounding box center [650, 402] width 372 height 22
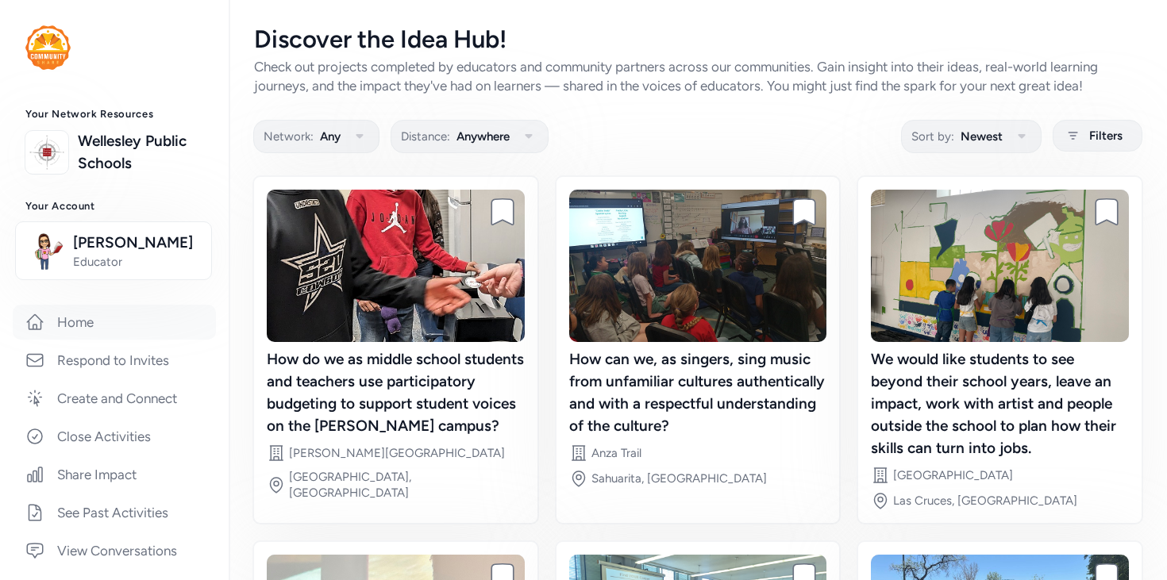
click at [83, 323] on link "Home" at bounding box center [114, 322] width 203 height 35
